Goal: Information Seeking & Learning: Learn about a topic

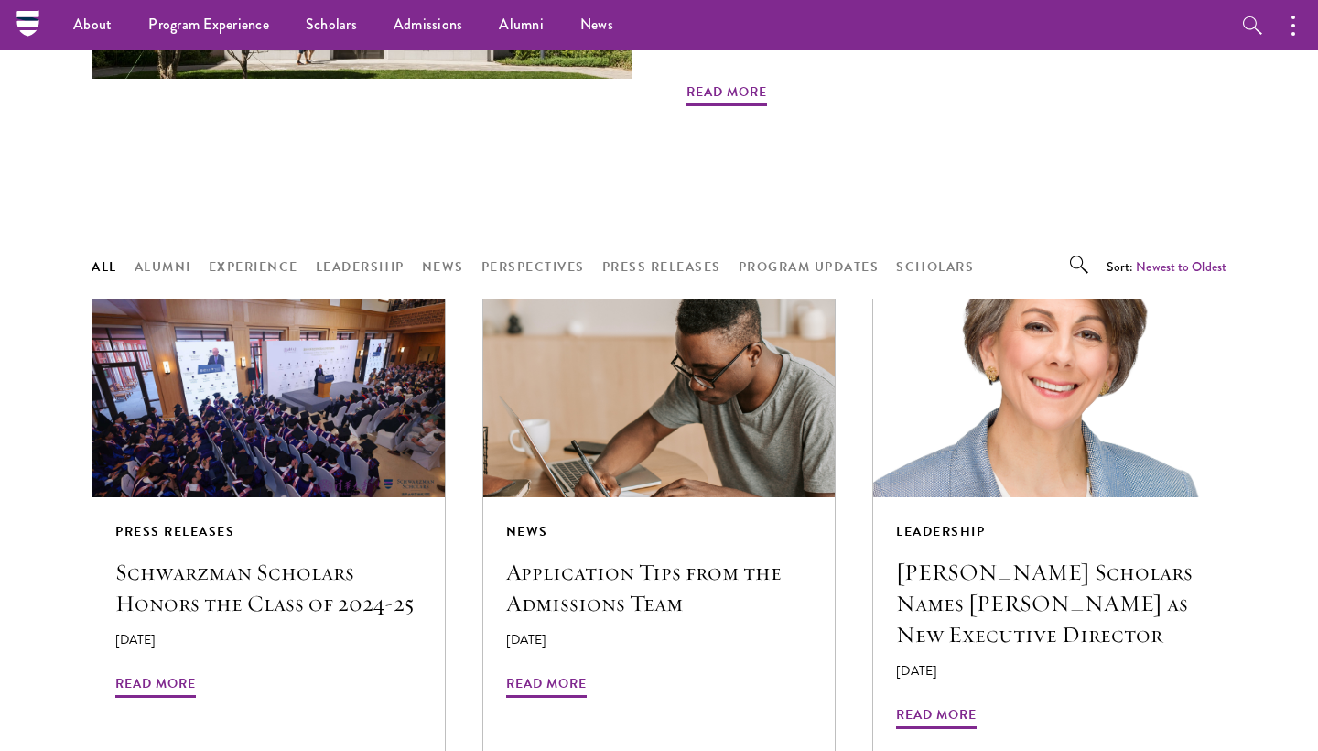
scroll to position [1226, 0]
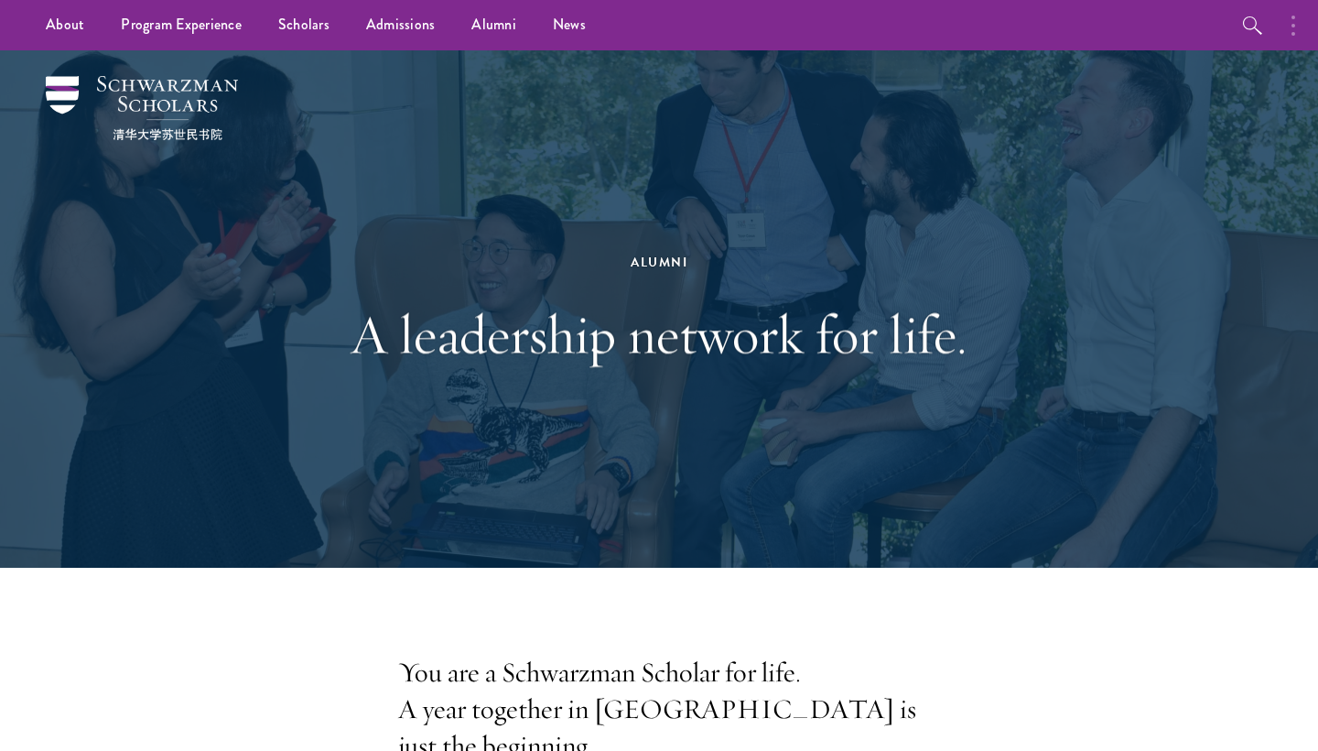
click at [1289, 24] on button "button" at bounding box center [1298, 25] width 40 height 50
click at [1099, 25] on button "button" at bounding box center [1101, 25] width 40 height 50
click at [330, 24] on link "Scholars" at bounding box center [304, 25] width 88 height 50
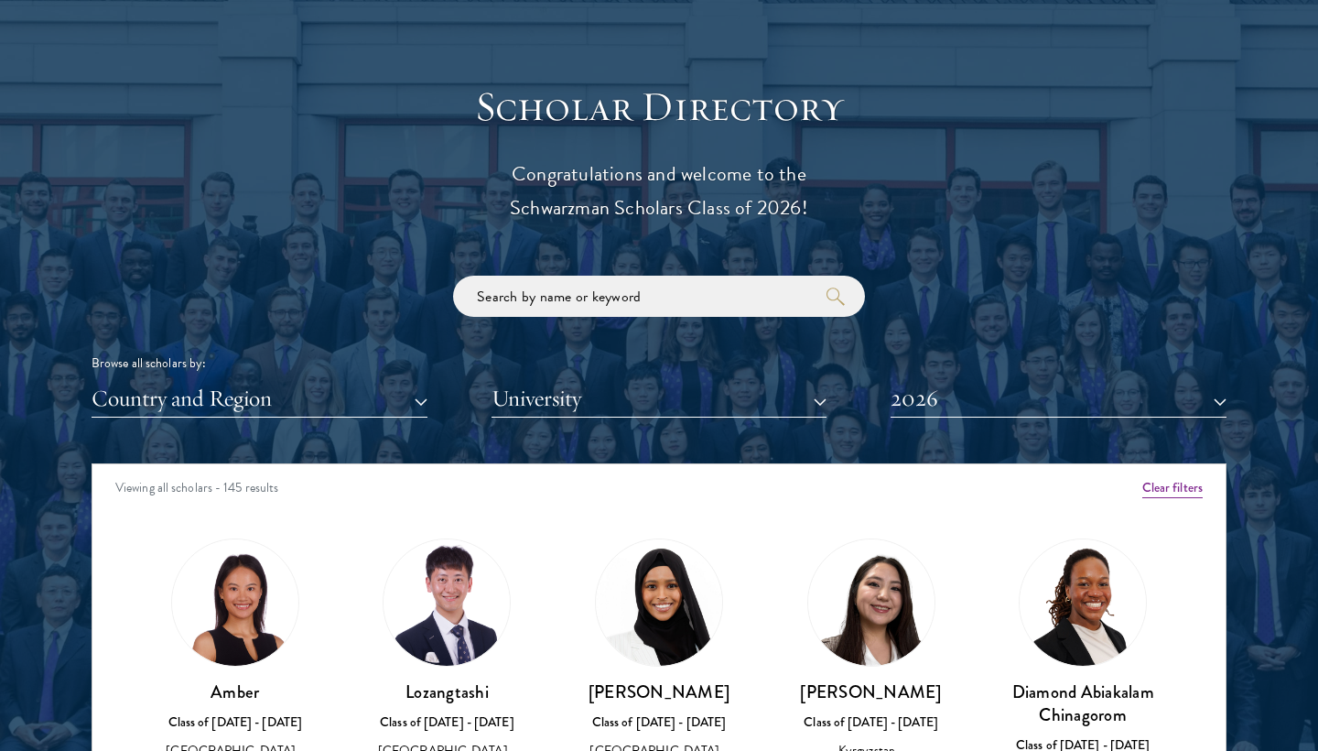
scroll to position [2023, 0]
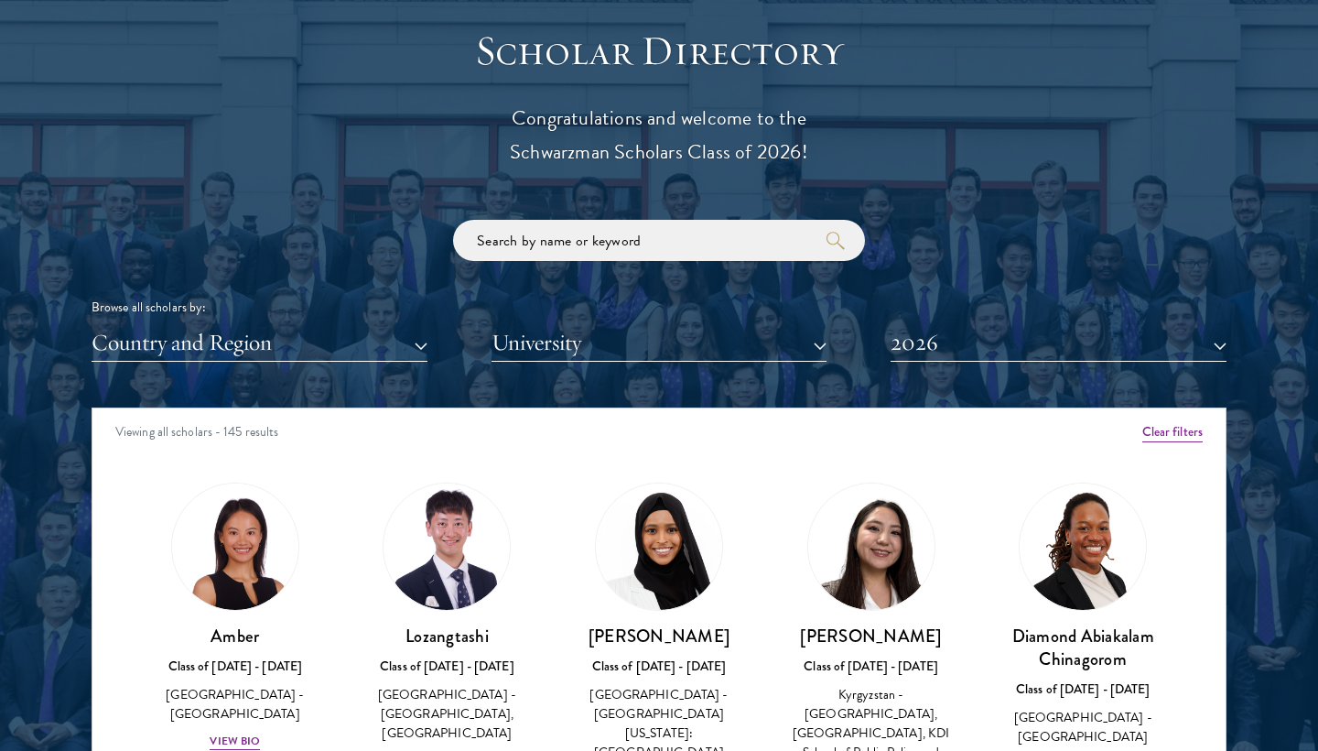
click at [953, 326] on button "2026" at bounding box center [1059, 343] width 336 height 38
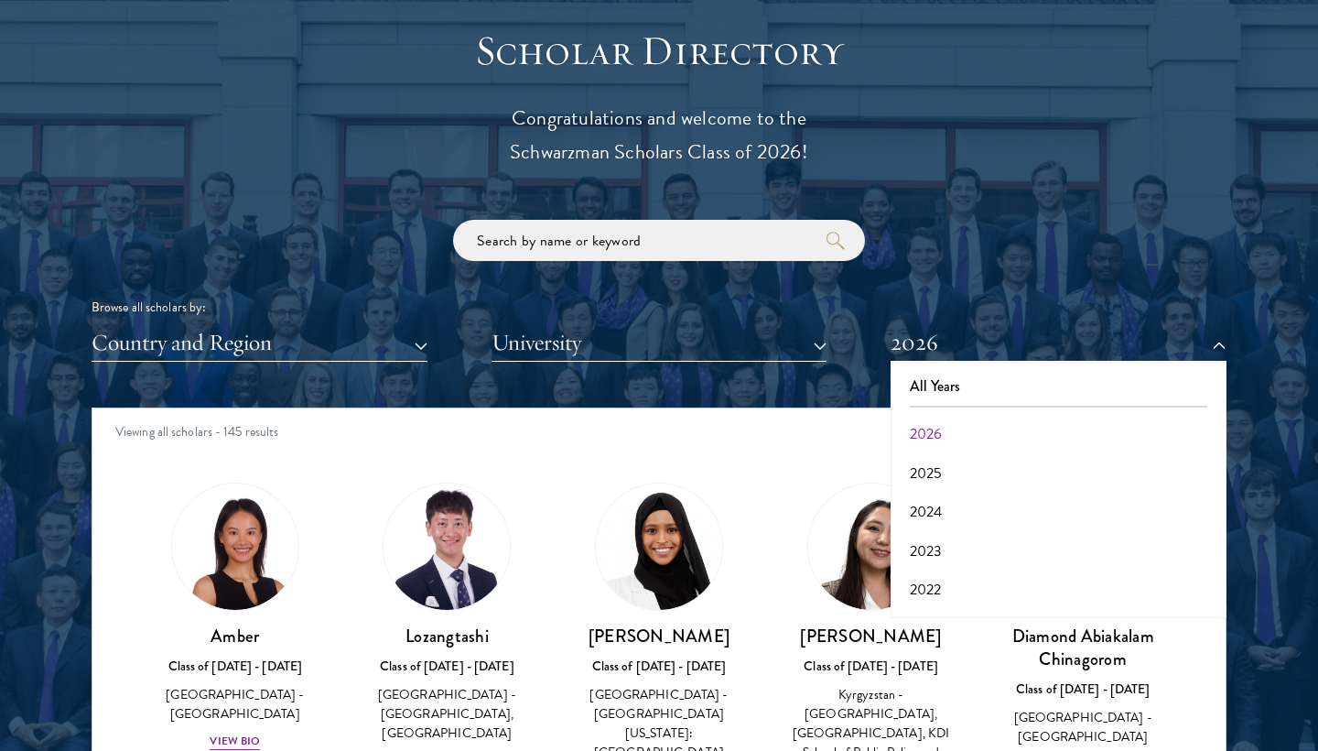
click at [928, 421] on button "2026" at bounding box center [1058, 434] width 325 height 38
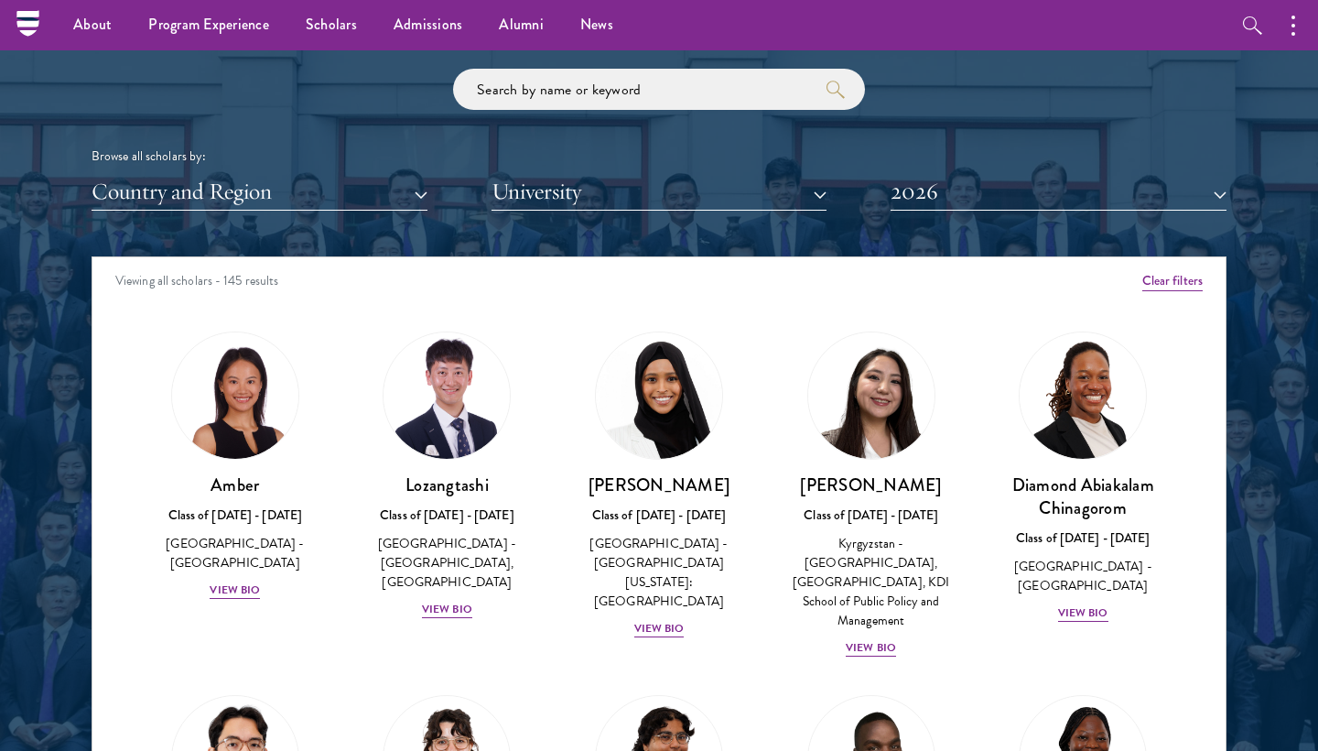
scroll to position [2173, 0]
click at [953, 189] on button "2026" at bounding box center [1059, 193] width 336 height 38
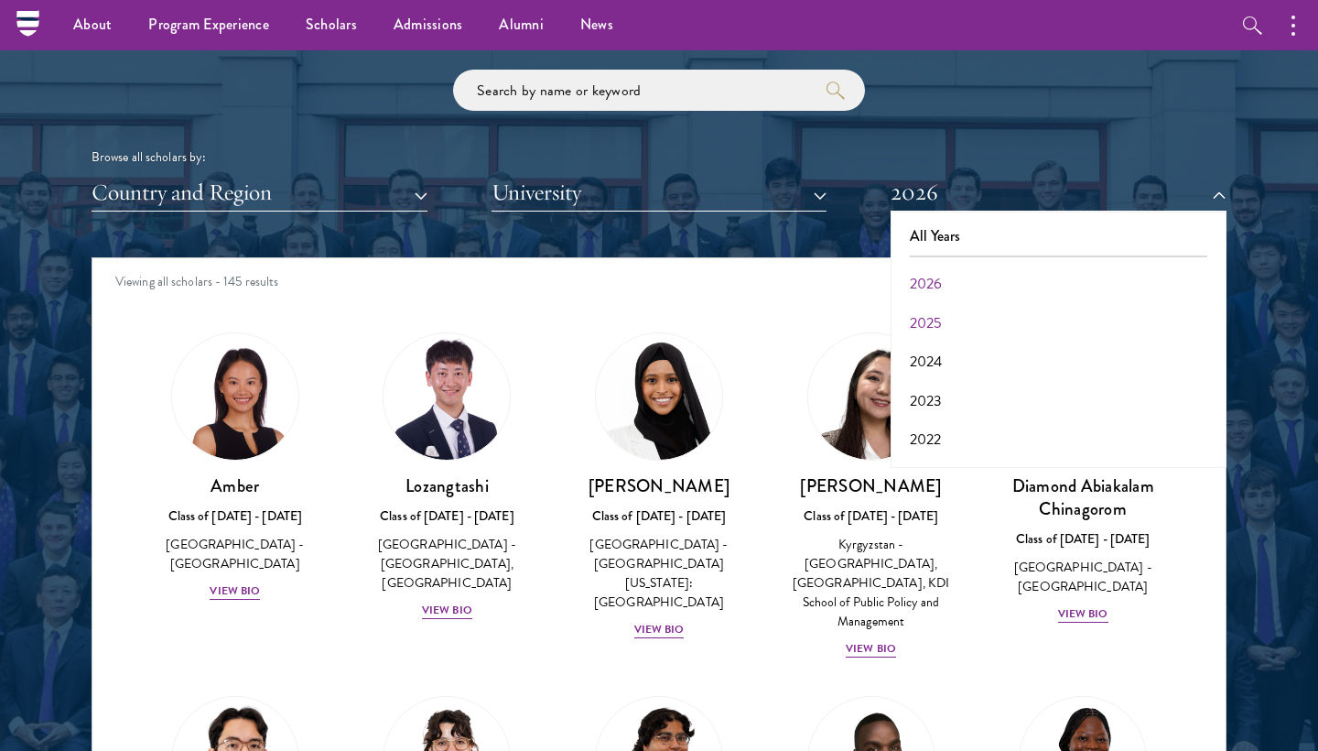
click at [946, 311] on button "2025" at bounding box center [1058, 323] width 325 height 38
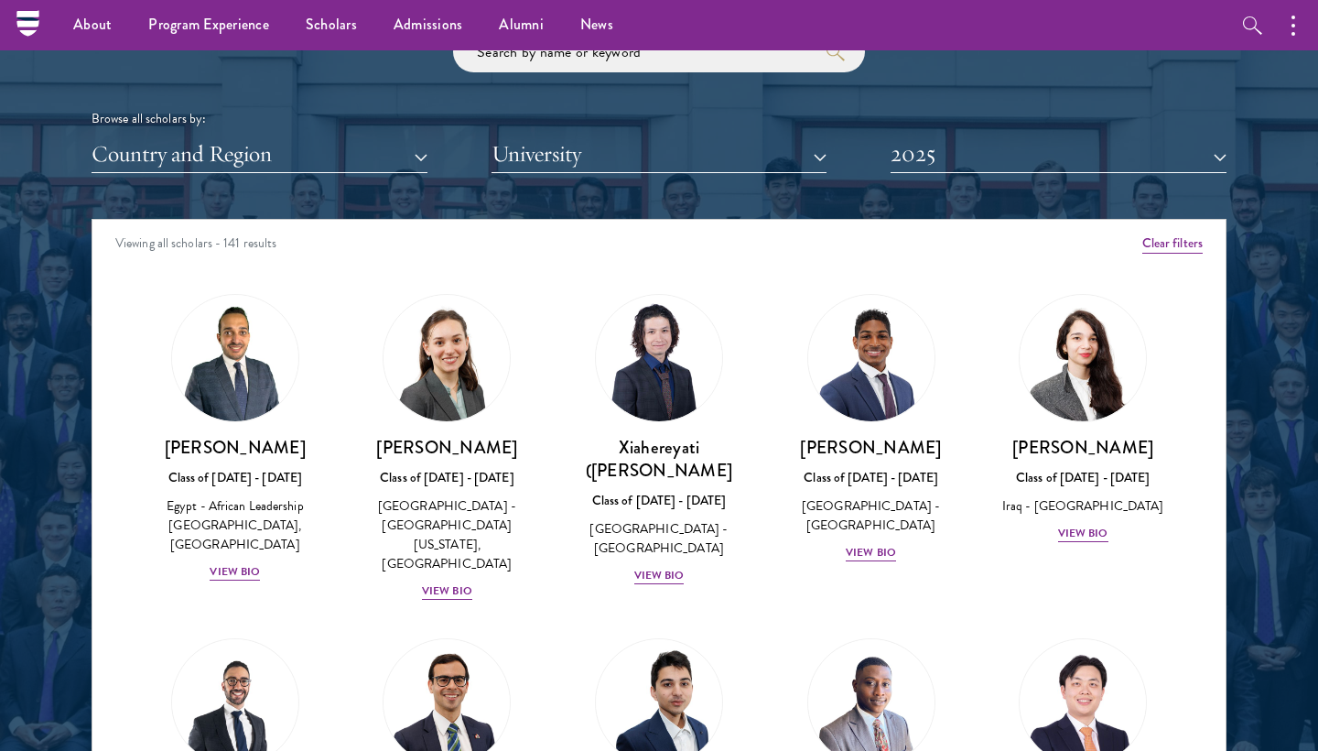
click at [1031, 154] on button "2025" at bounding box center [1059, 154] width 336 height 38
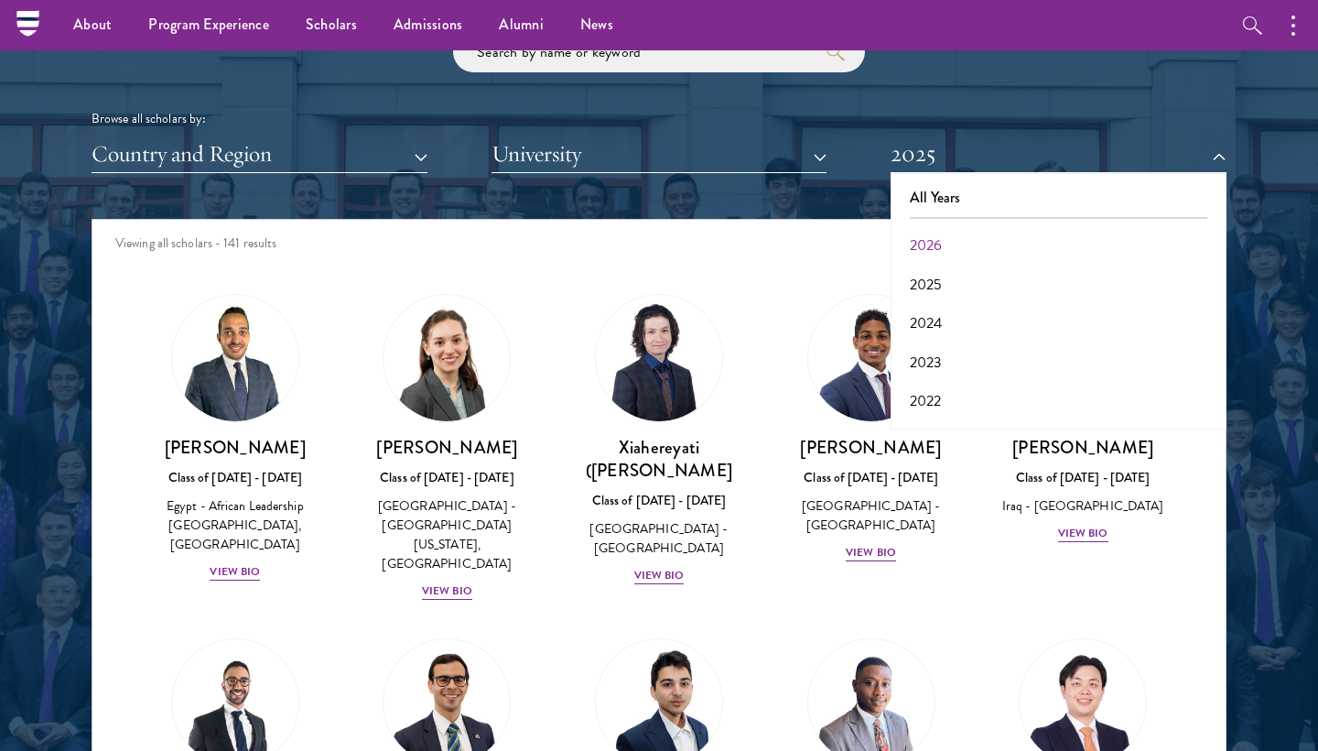
click at [940, 240] on button "2026" at bounding box center [1058, 245] width 325 height 38
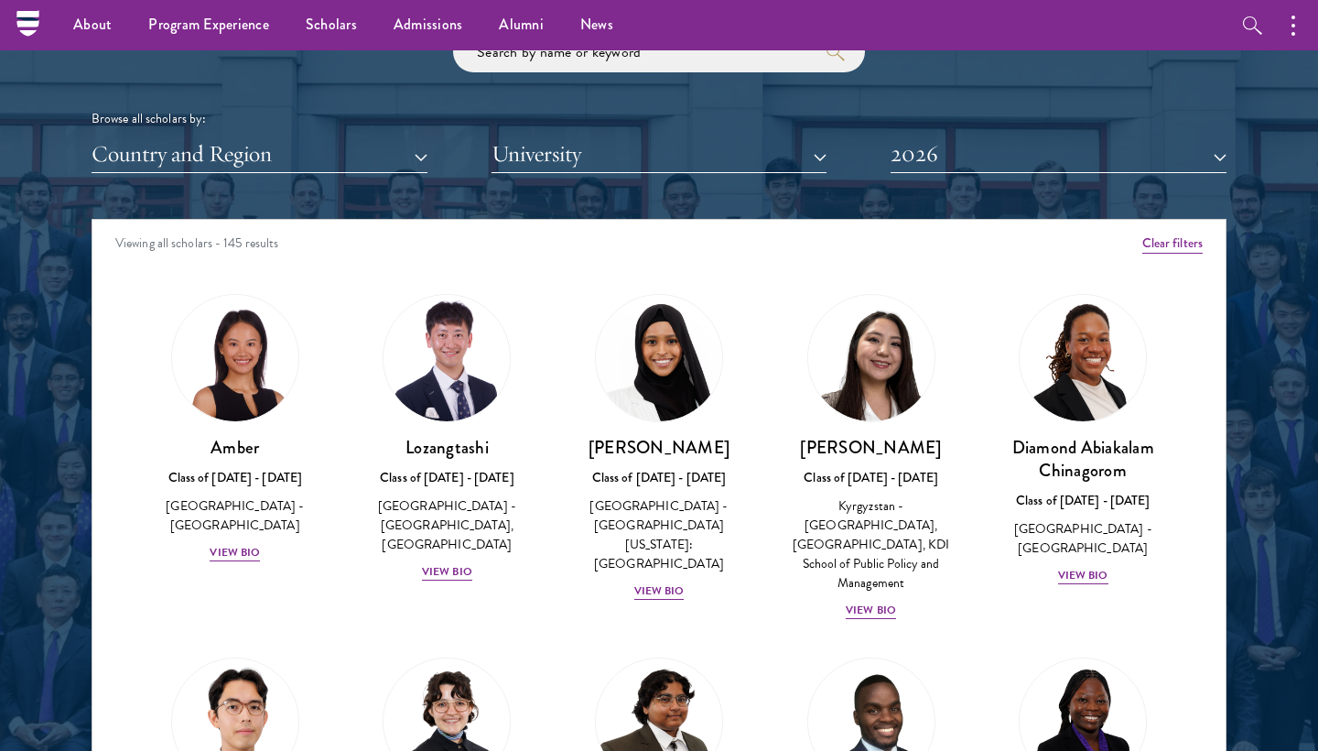
click at [1058, 160] on button "2026" at bounding box center [1059, 154] width 336 height 38
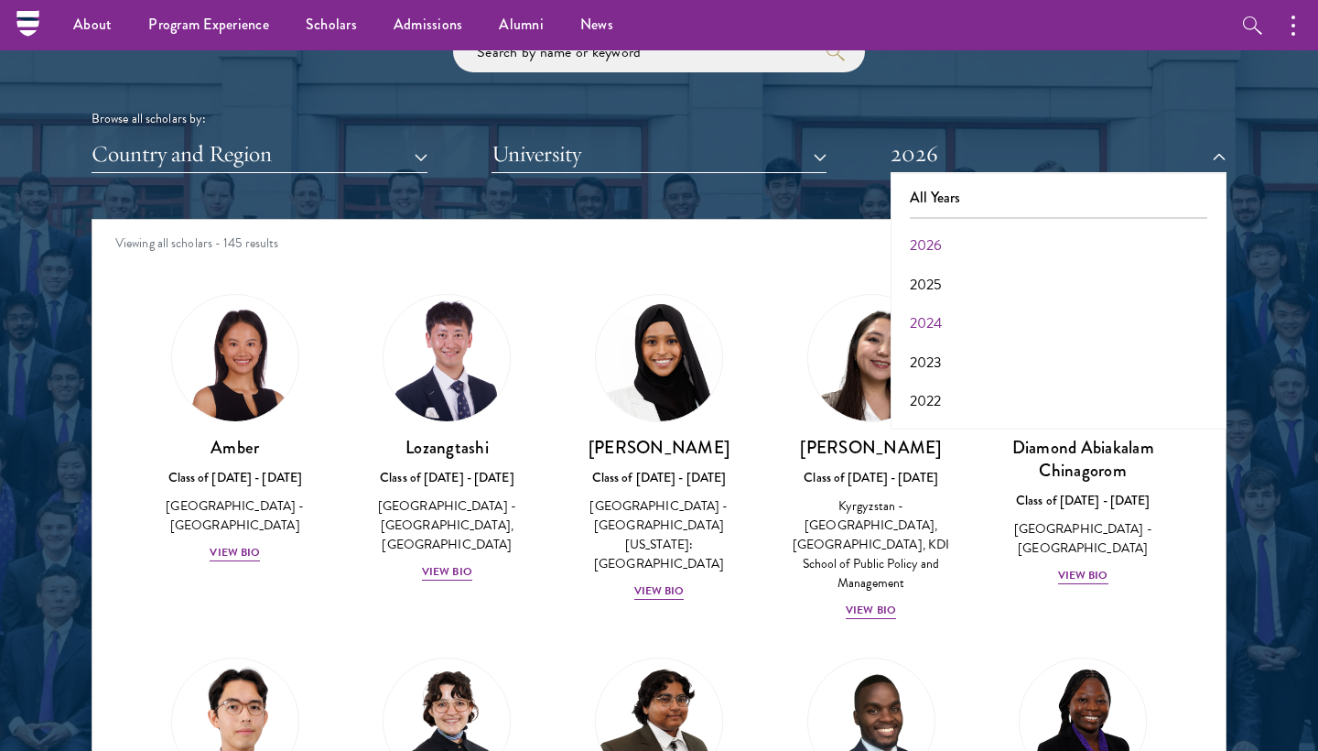
click at [997, 329] on button "2024" at bounding box center [1058, 323] width 325 height 38
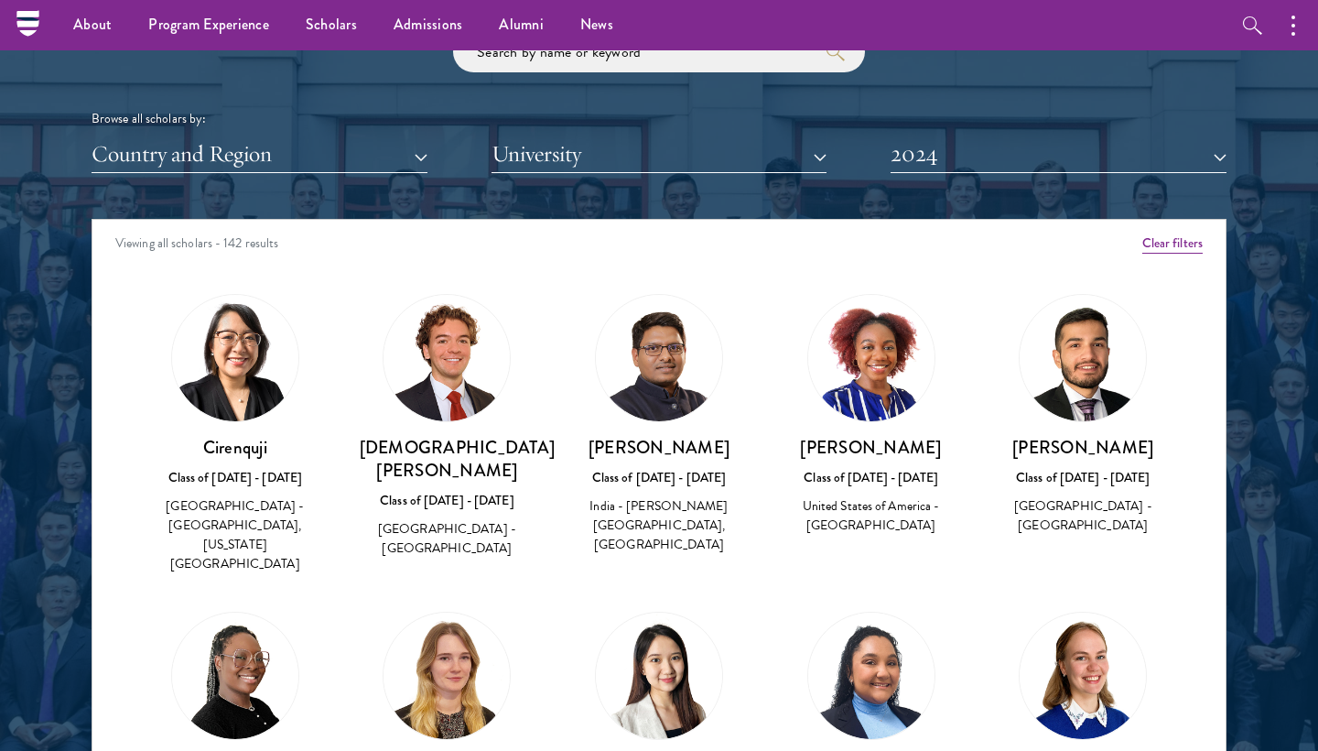
click at [1017, 153] on button "2024" at bounding box center [1059, 154] width 336 height 38
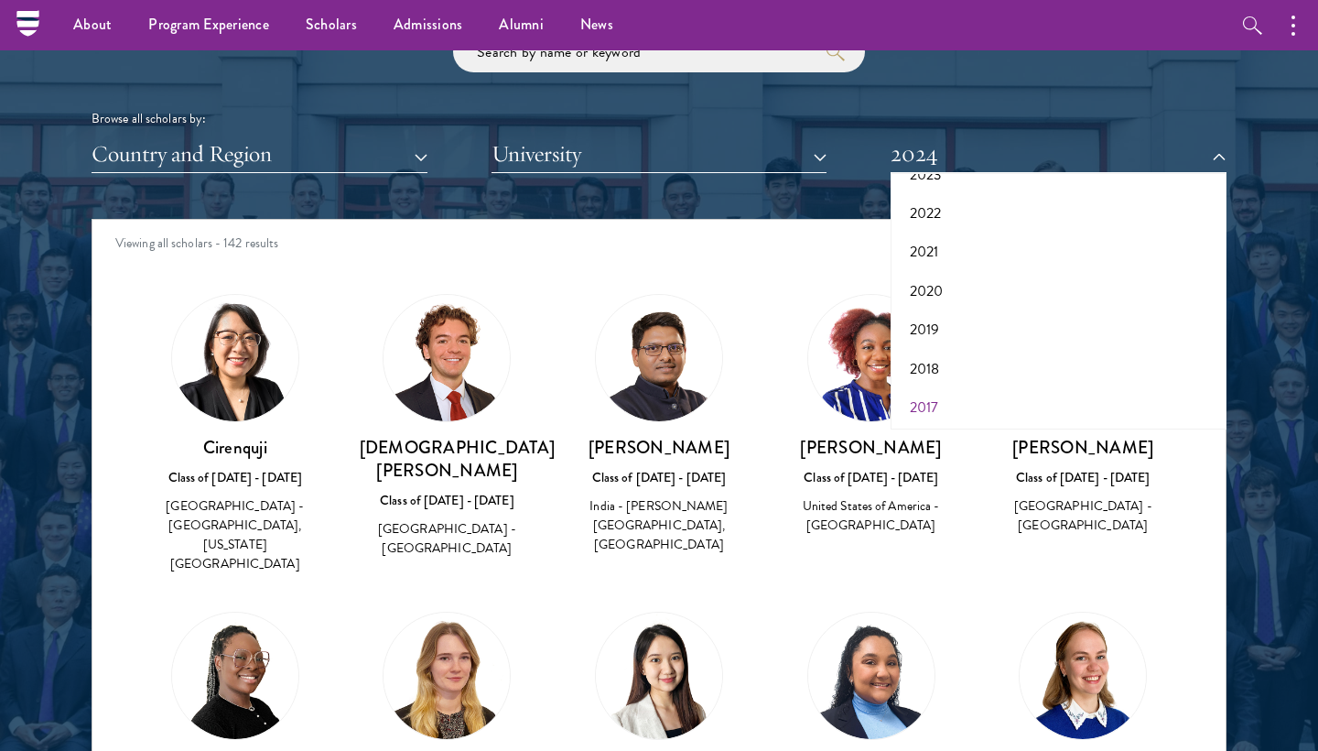
scroll to position [187, 0]
click at [944, 392] on button "2017" at bounding box center [1058, 408] width 325 height 38
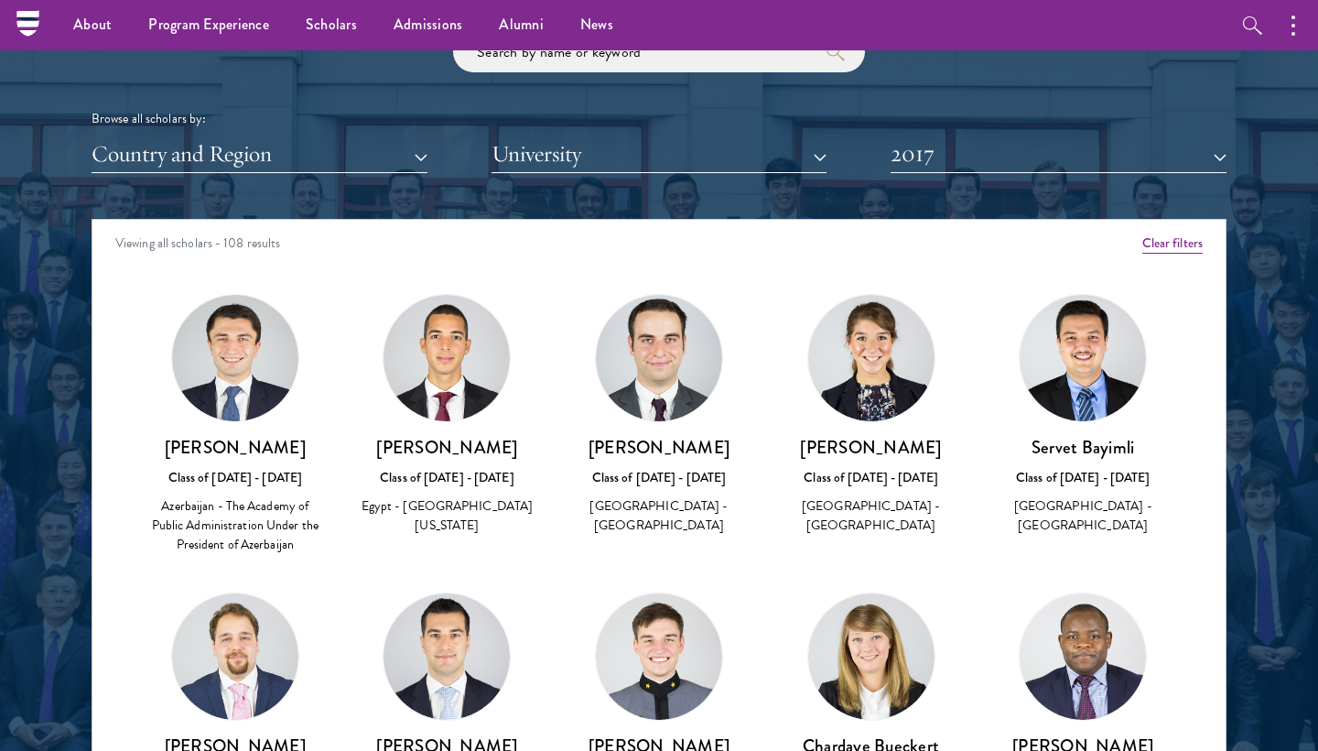
click at [966, 170] on div "Scholar Directory Congratulations and welcome to the Schwarzman Scholars Class …" at bounding box center [659, 302] width 1135 height 931
click at [966, 162] on button "2017" at bounding box center [1059, 154] width 336 height 38
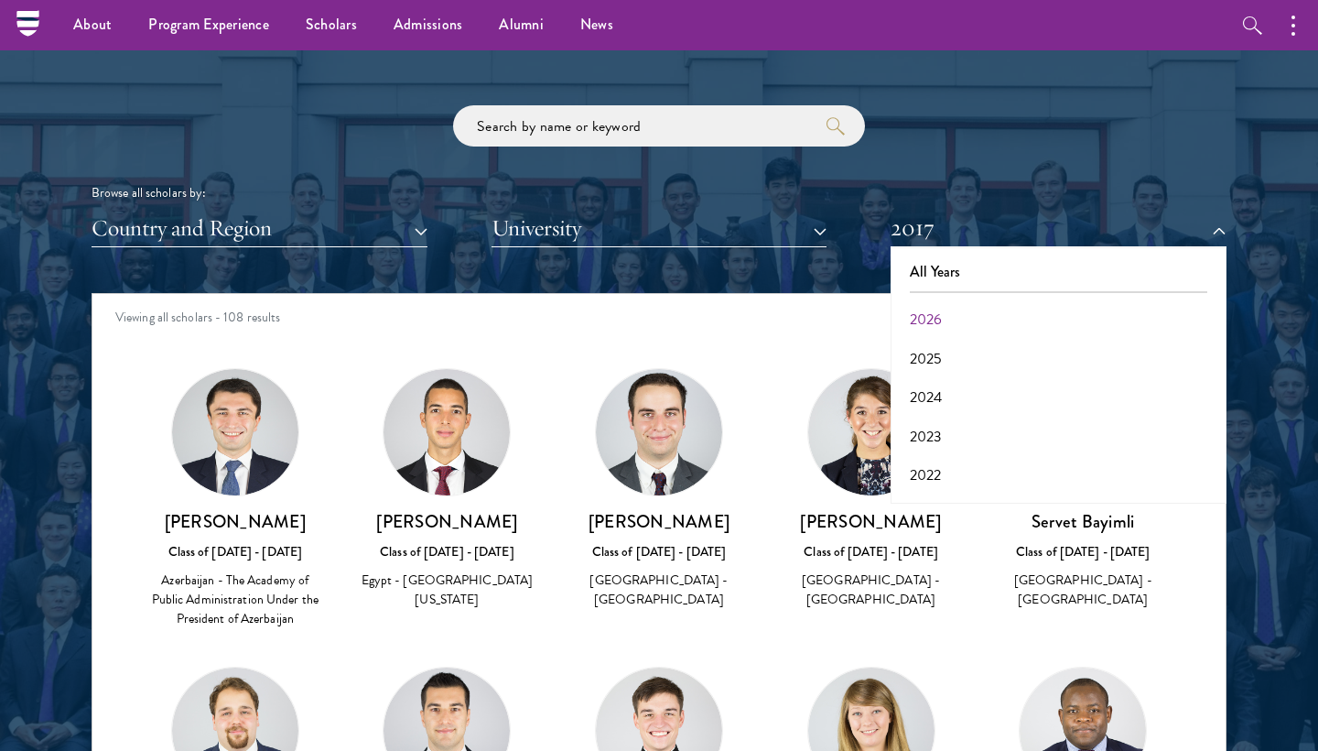
scroll to position [2126, 0]
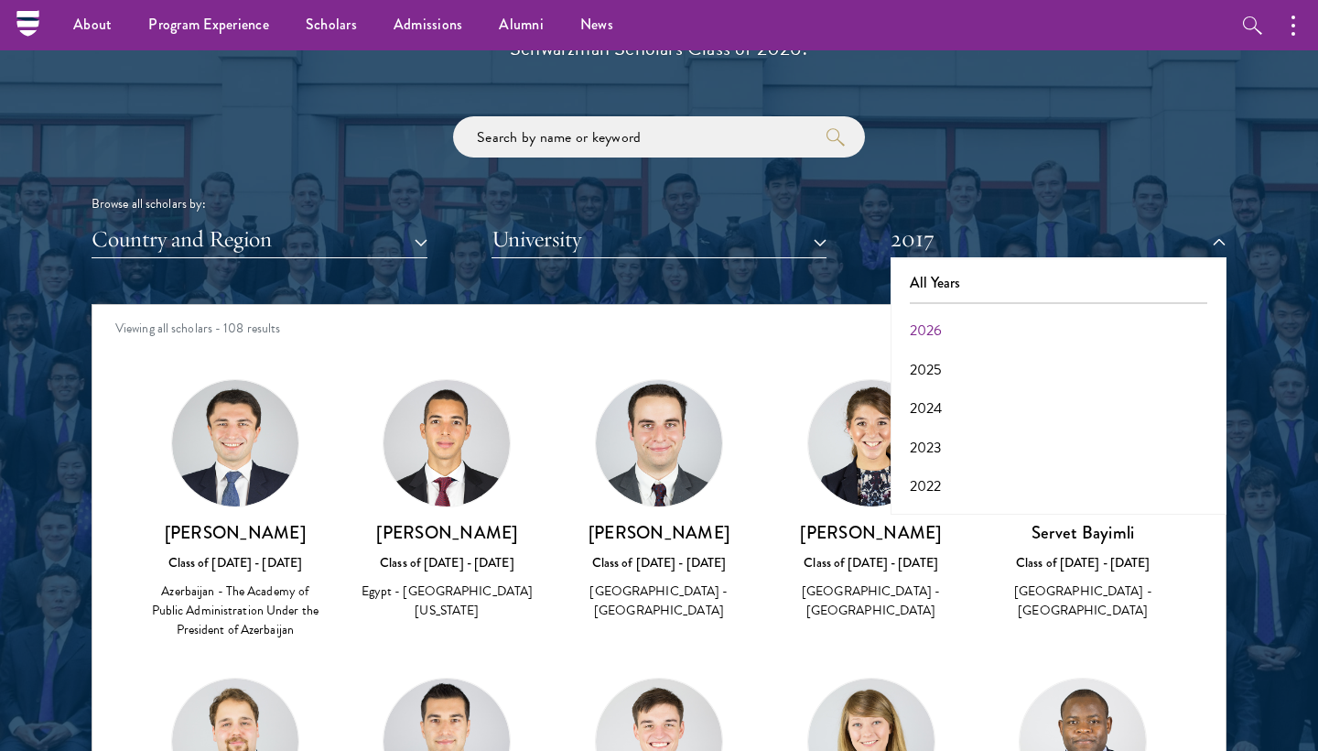
click at [940, 320] on button "2026" at bounding box center [1058, 330] width 325 height 38
